Goal: Information Seeking & Learning: Learn about a topic

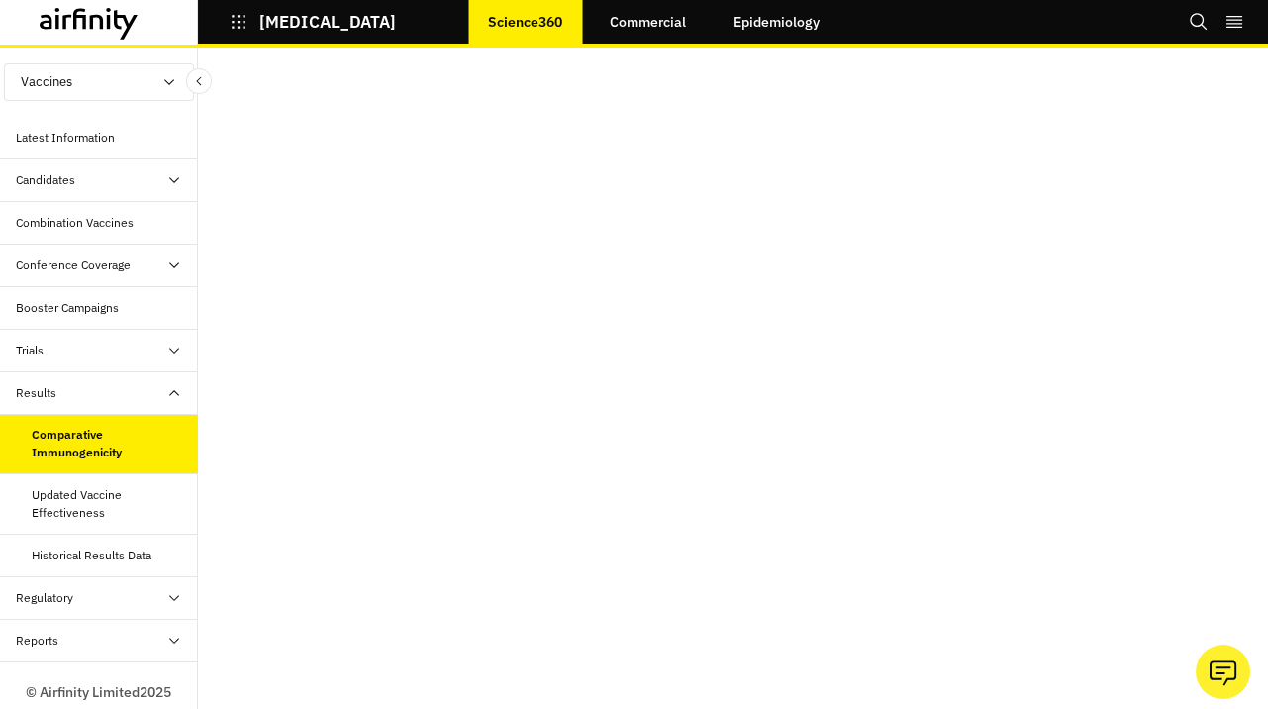
scroll to position [54, 0]
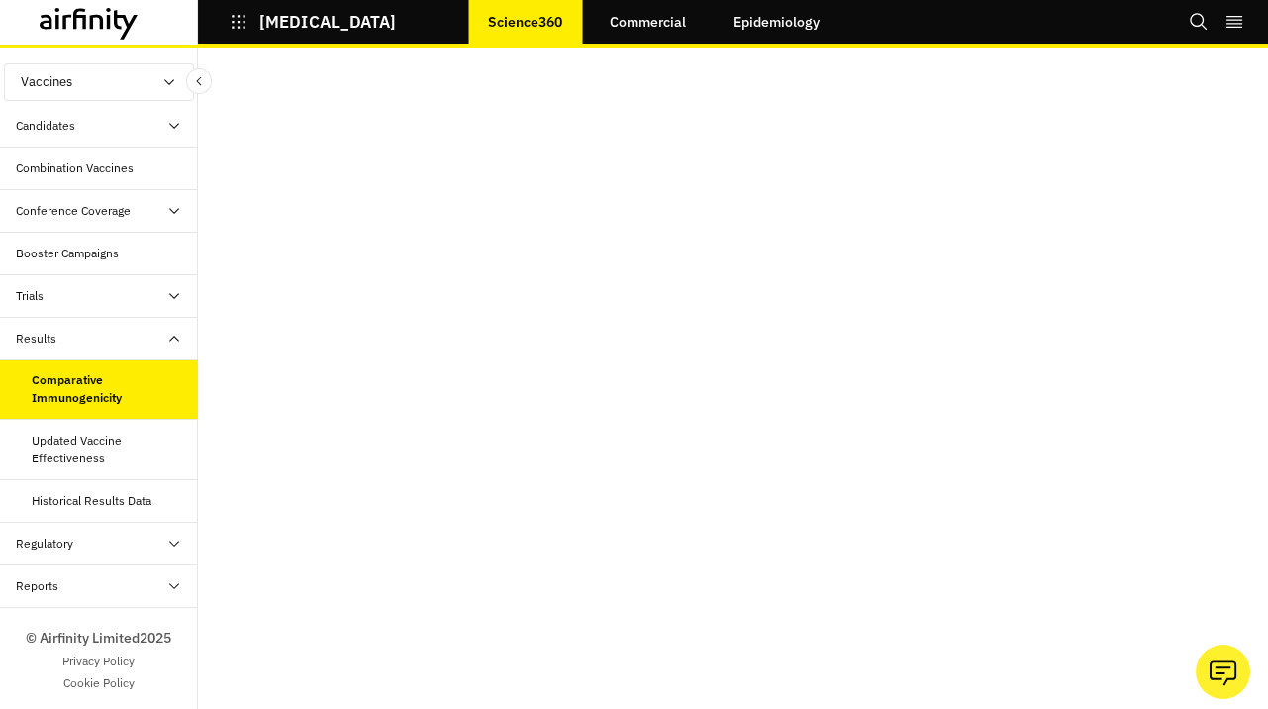
click at [111, 526] on div "Regulatory" at bounding box center [99, 544] width 198 height 43
click at [110, 499] on div "Historical Results Data" at bounding box center [92, 501] width 120 height 18
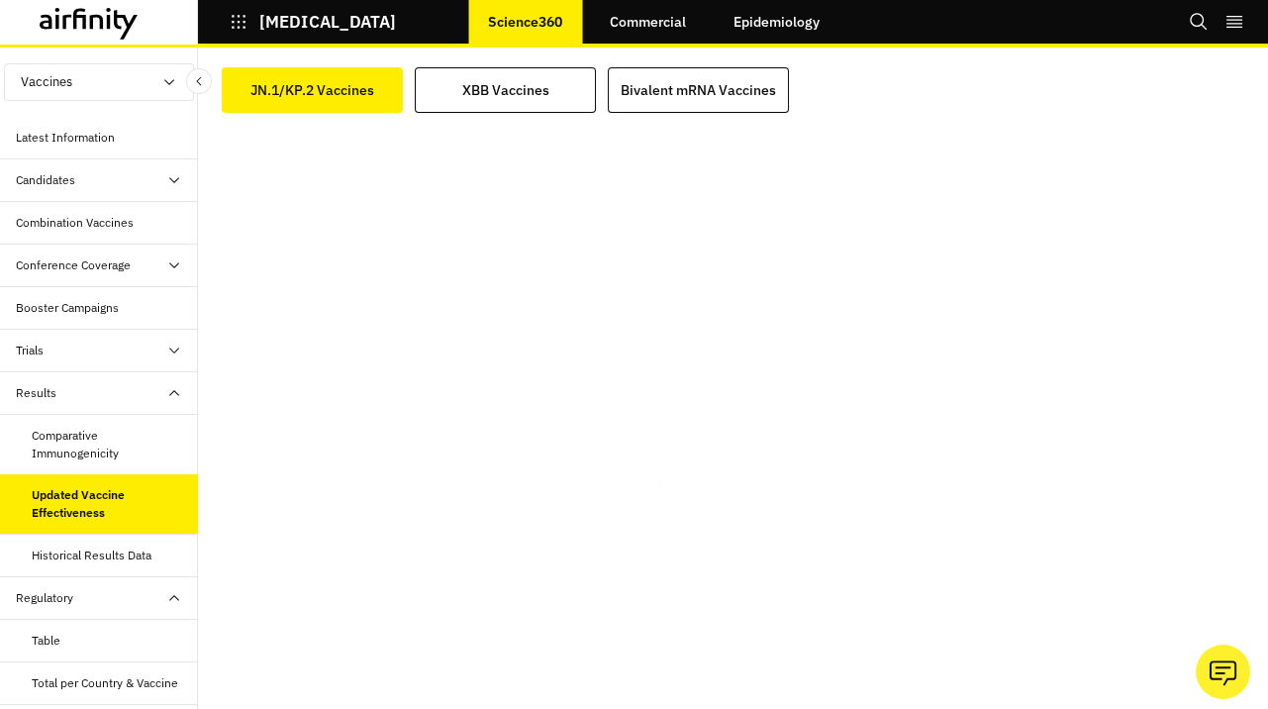
scroll to position [54, 0]
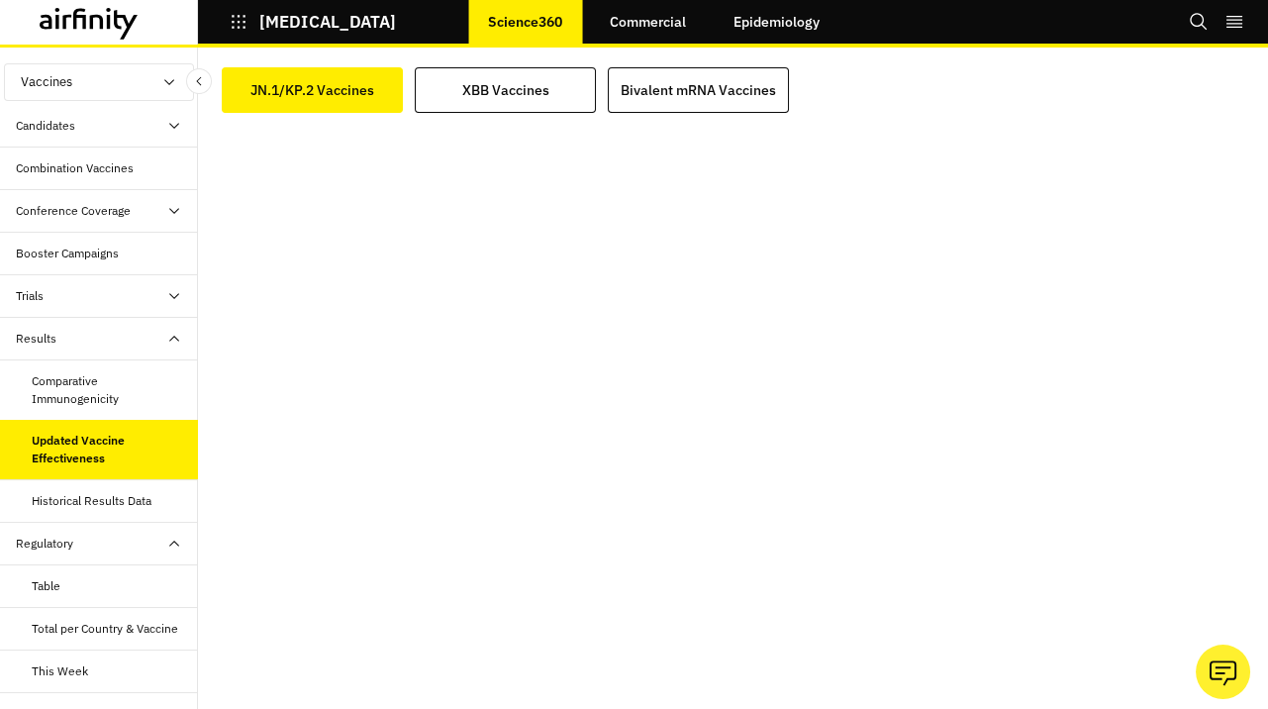
click at [74, 500] on div "Historical Results Data" at bounding box center [92, 501] width 120 height 18
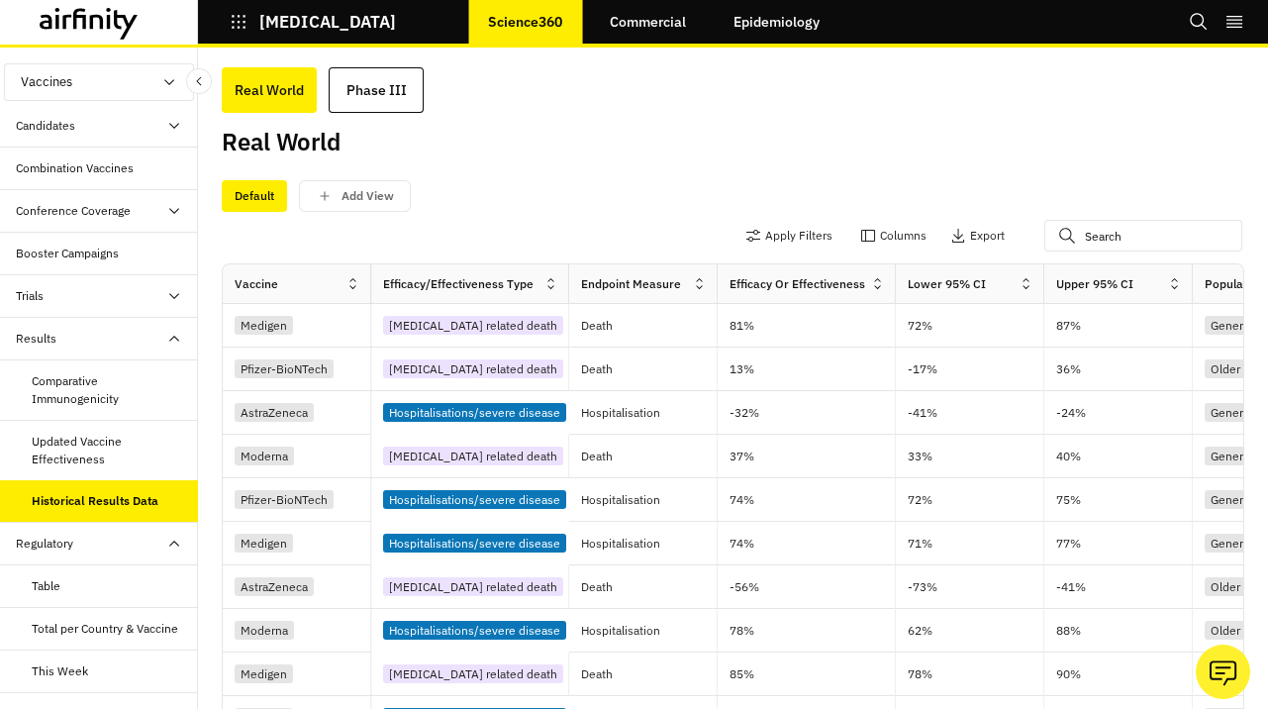
click at [94, 435] on div "Updated Vaccine Effectiveness" at bounding box center [107, 450] width 150 height 36
